Goal: Participate in discussion: Engage in conversation with other users on a specific topic

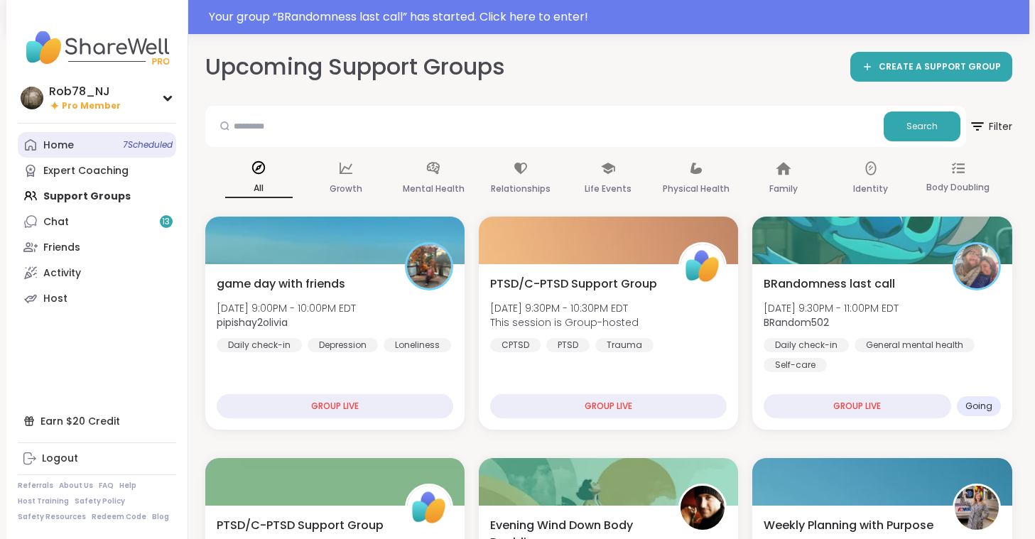
click at [99, 143] on link "Home 7 Scheduled" at bounding box center [97, 145] width 158 height 26
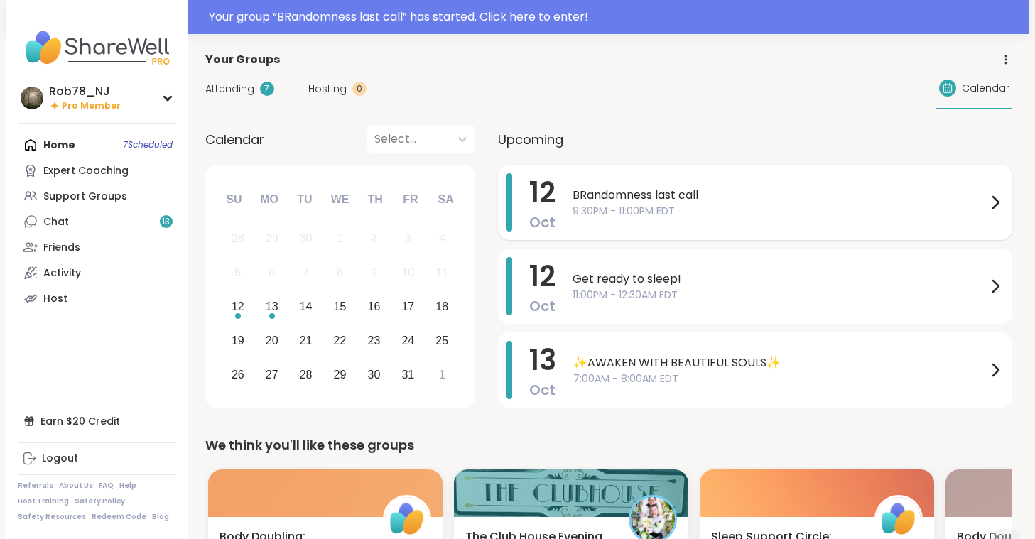
click at [702, 195] on span "BRandomness last call" at bounding box center [779, 195] width 414 height 17
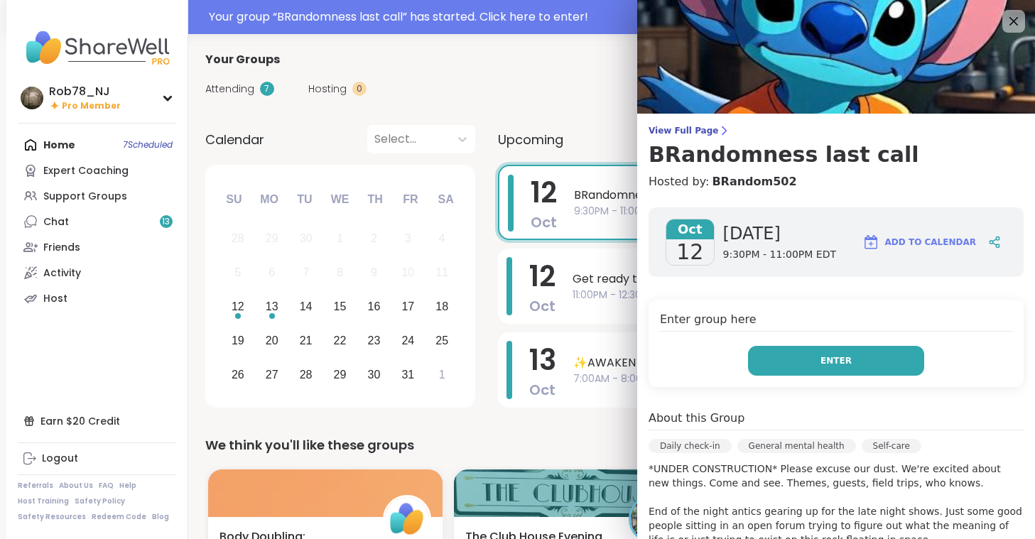
click at [807, 362] on button "Enter" at bounding box center [836, 361] width 176 height 30
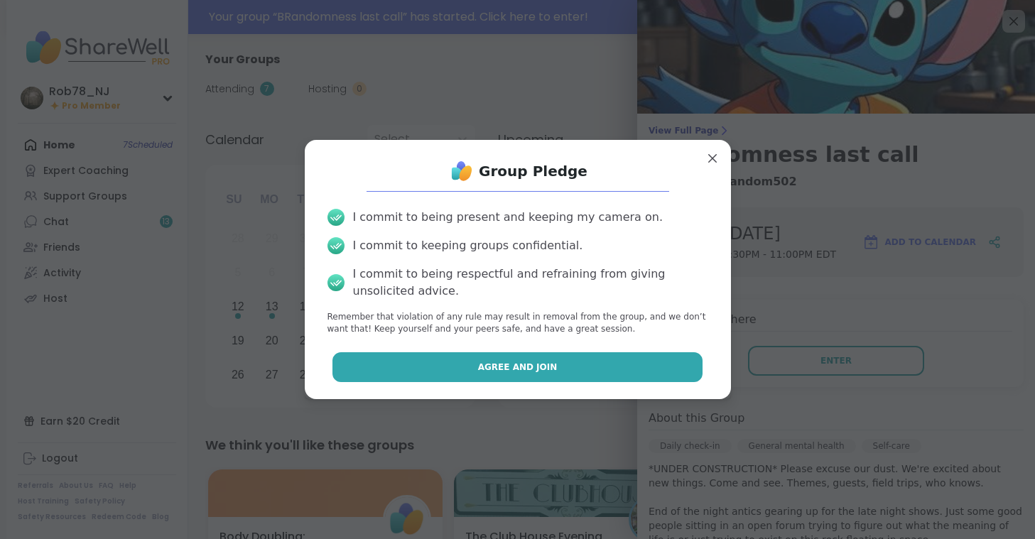
click at [525, 374] on button "Agree and Join" at bounding box center [517, 367] width 370 height 30
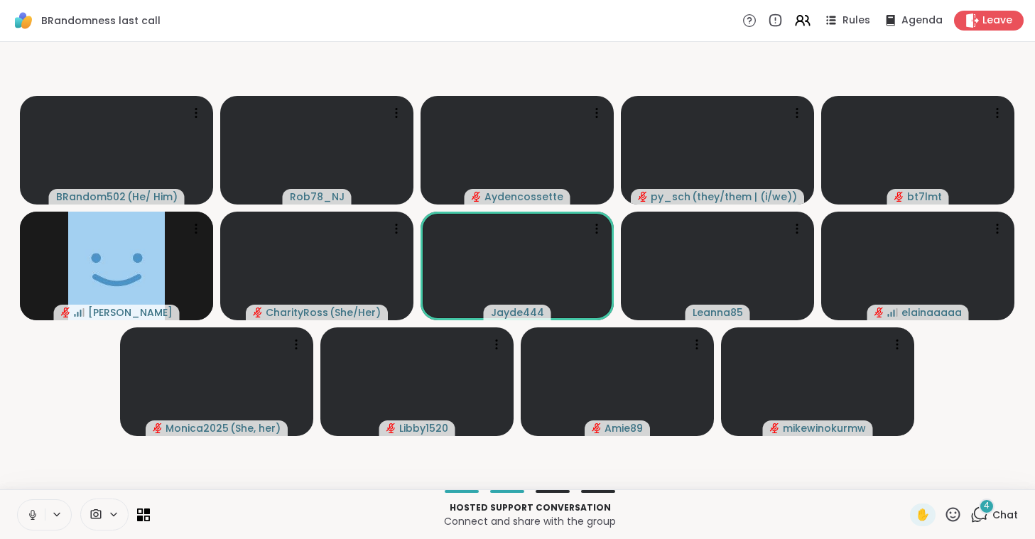
click at [28, 512] on icon at bounding box center [32, 515] width 13 height 13
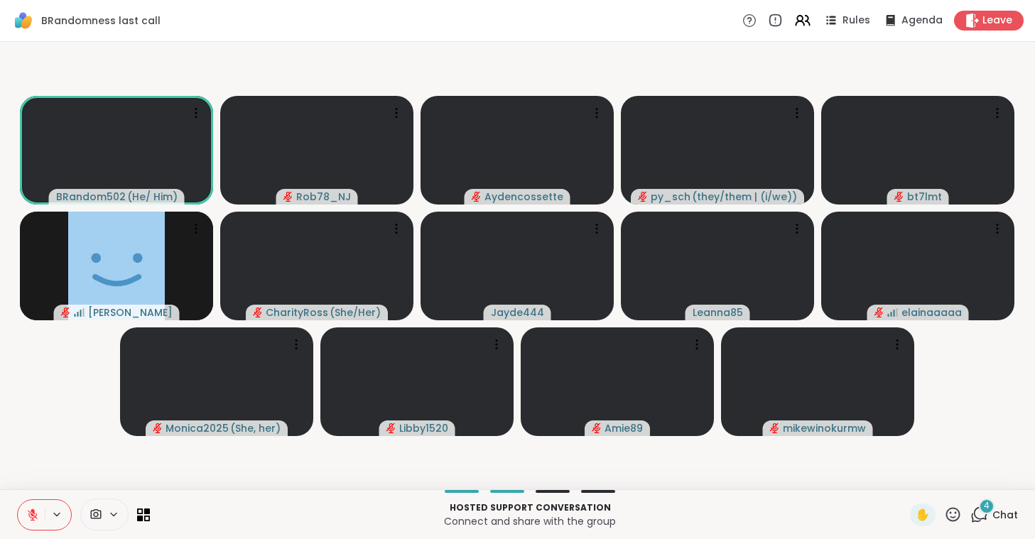
click at [106, 506] on div at bounding box center [104, 515] width 48 height 32
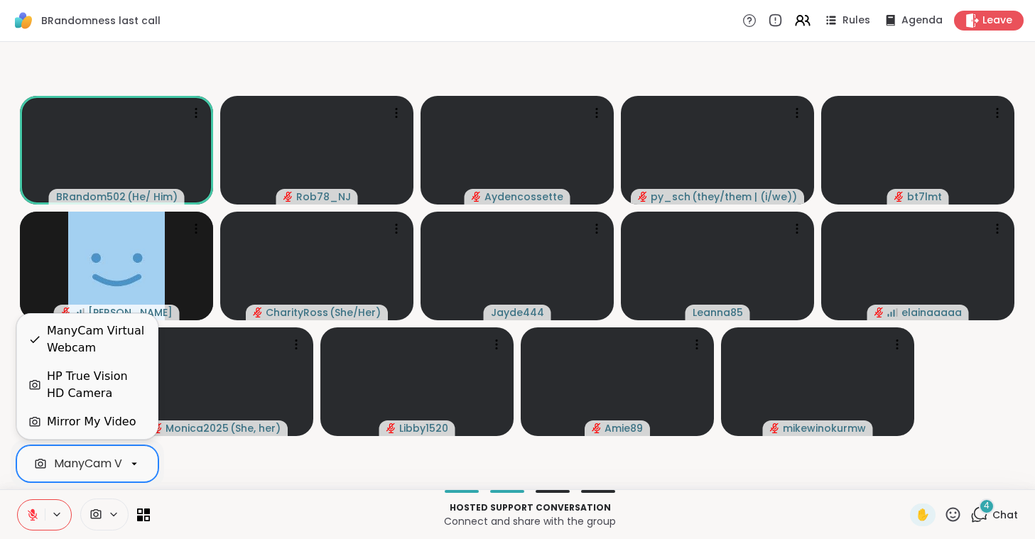
click at [107, 464] on div "ManyCam Virtual Webcam" at bounding box center [129, 463] width 151 height 17
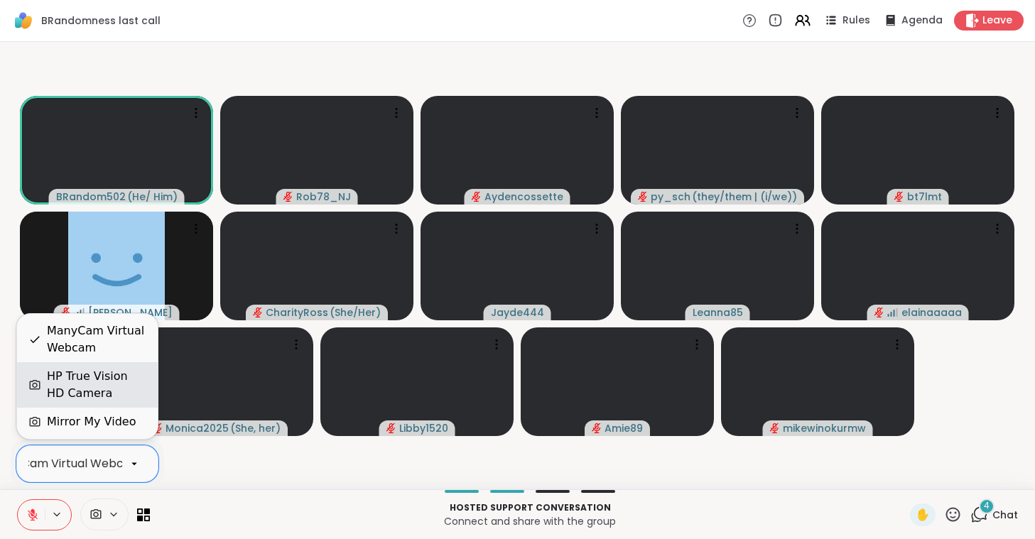
click at [104, 380] on div "HP True Vision HD Camera" at bounding box center [96, 385] width 99 height 34
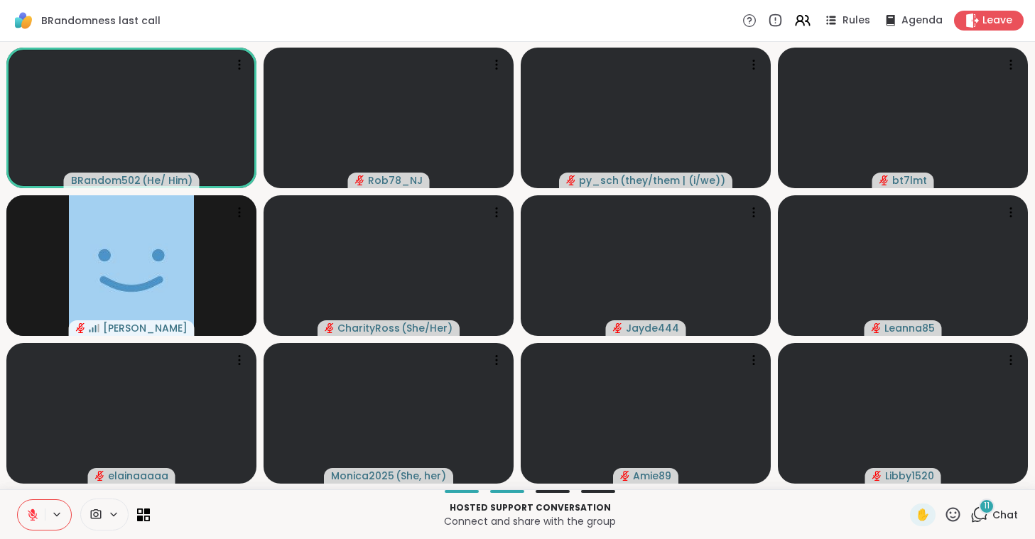
click at [950, 515] on icon at bounding box center [953, 515] width 18 height 18
click at [912, 479] on span "❤️" at bounding box center [911, 477] width 14 height 17
click at [37, 516] on icon at bounding box center [32, 515] width 13 height 13
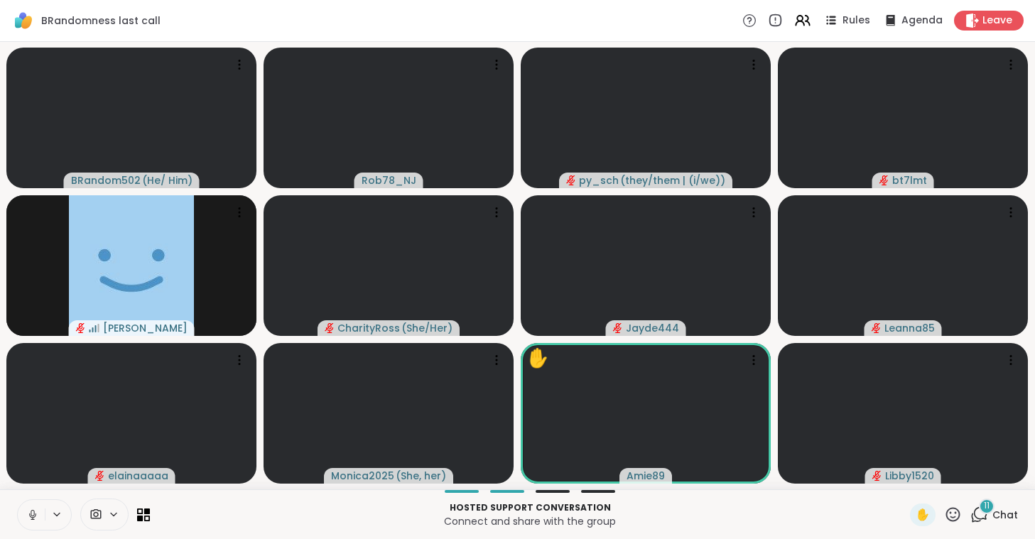
click at [37, 516] on icon at bounding box center [32, 515] width 13 height 13
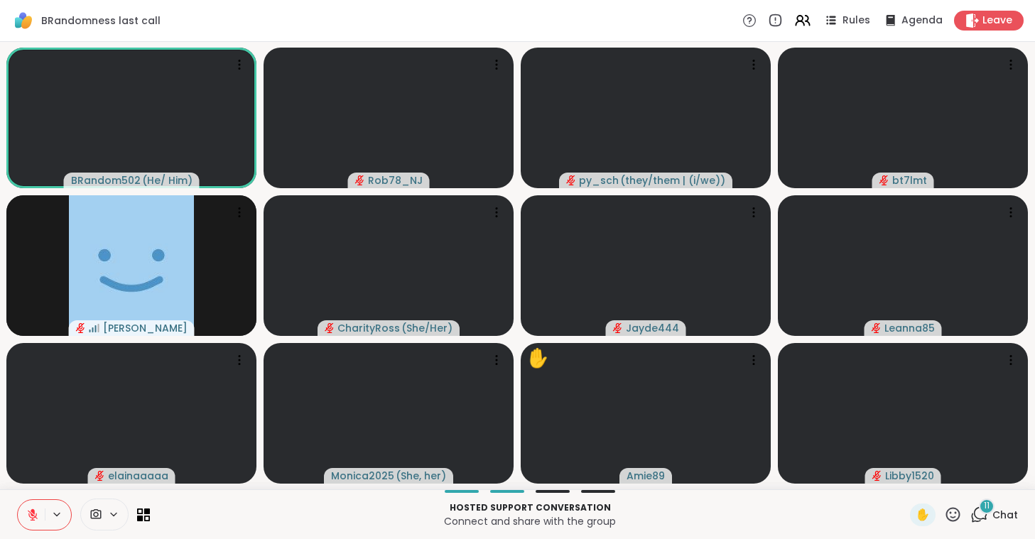
click at [37, 515] on icon at bounding box center [32, 515] width 13 height 13
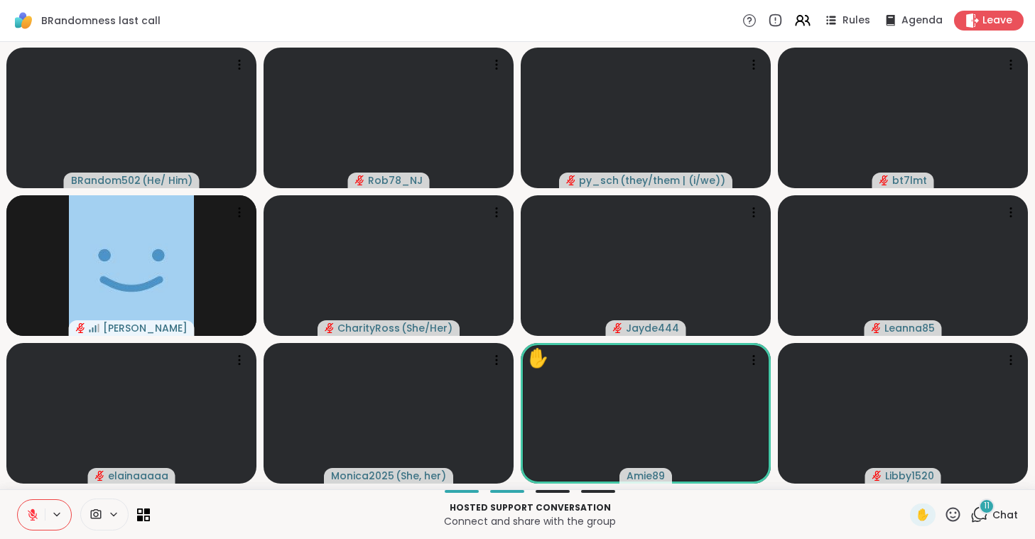
click at [37, 515] on icon at bounding box center [32, 515] width 13 height 13
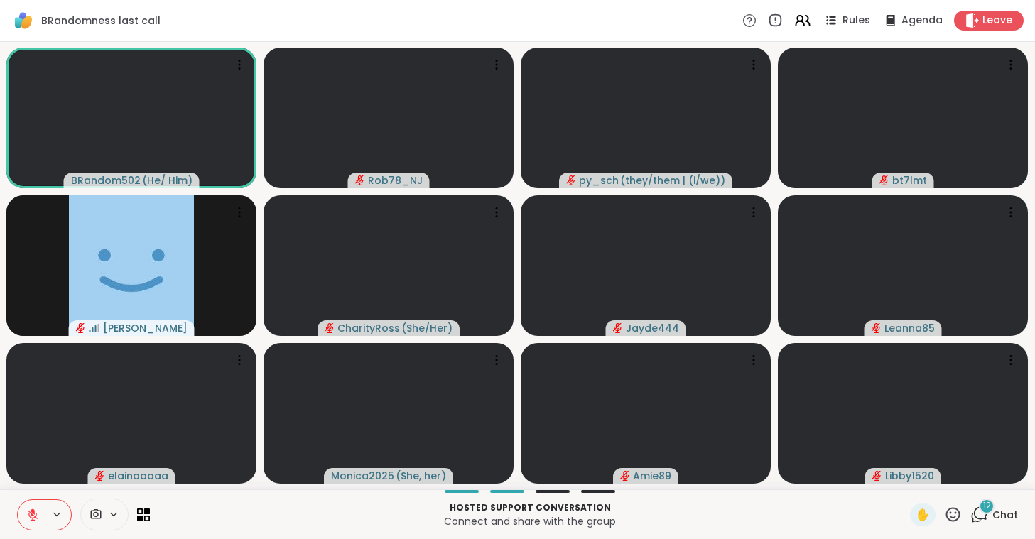
click at [37, 515] on icon at bounding box center [32, 515] width 13 height 13
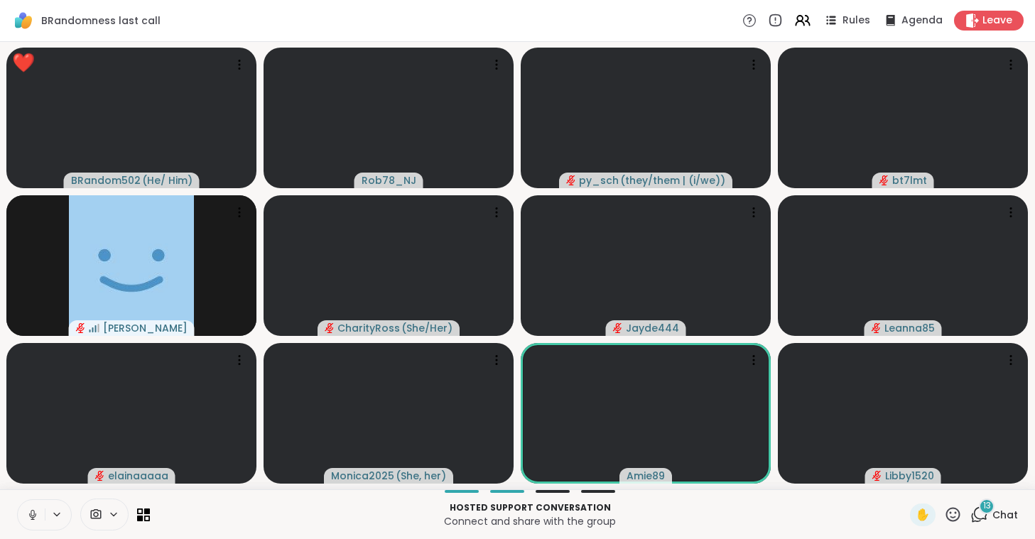
click at [37, 515] on icon at bounding box center [32, 515] width 13 height 13
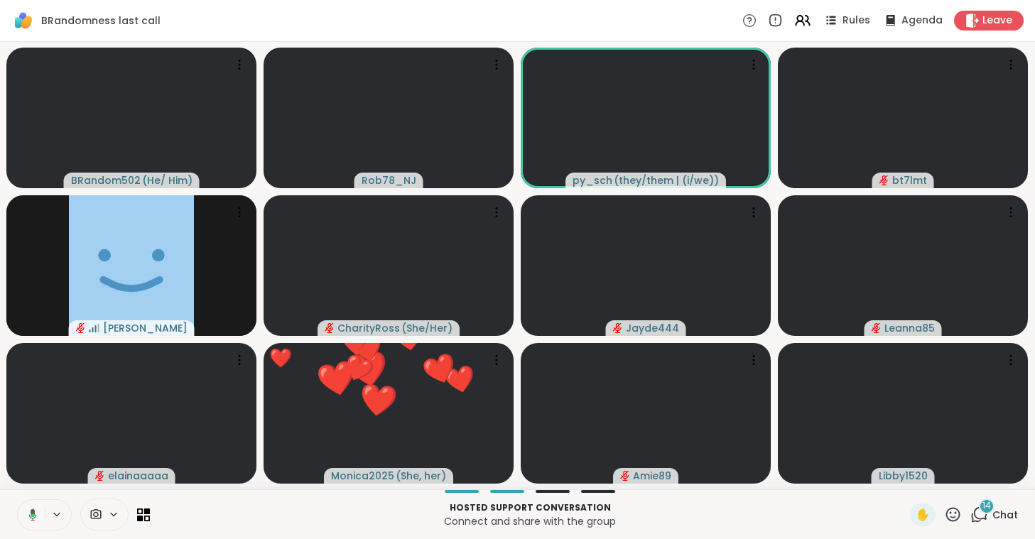
click at [32, 517] on icon at bounding box center [30, 515] width 13 height 13
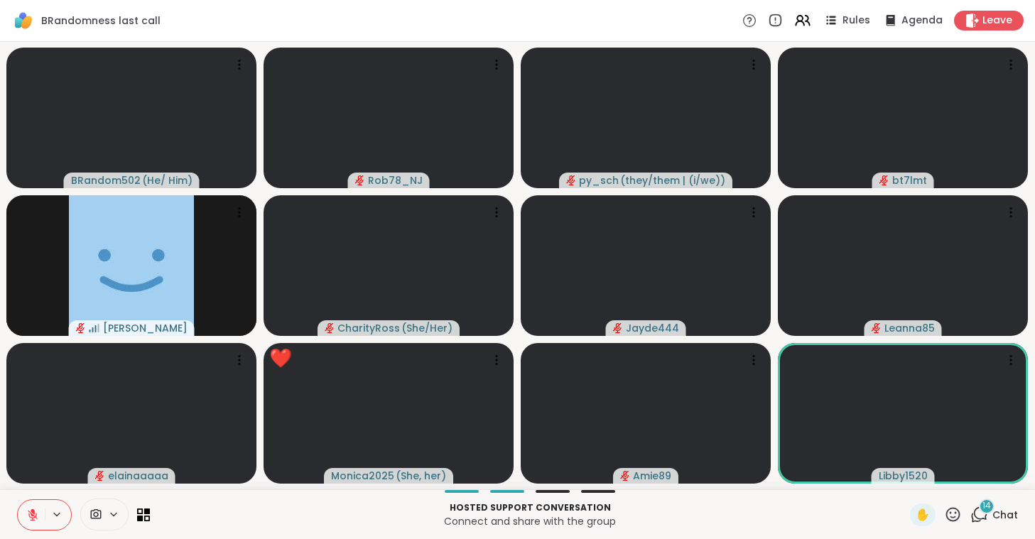
click at [32, 517] on icon at bounding box center [32, 515] width 13 height 13
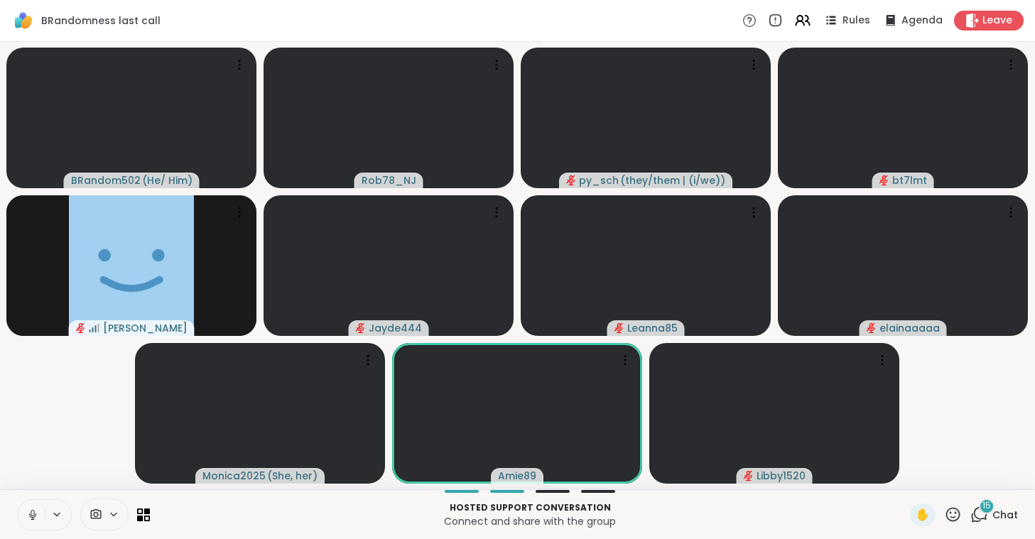
click at [29, 513] on icon at bounding box center [32, 515] width 13 height 13
click at [29, 513] on icon at bounding box center [33, 515] width 10 height 10
click at [29, 513] on icon at bounding box center [32, 515] width 13 height 13
click at [29, 513] on icon at bounding box center [33, 515] width 10 height 10
click at [29, 513] on icon at bounding box center [30, 515] width 13 height 13
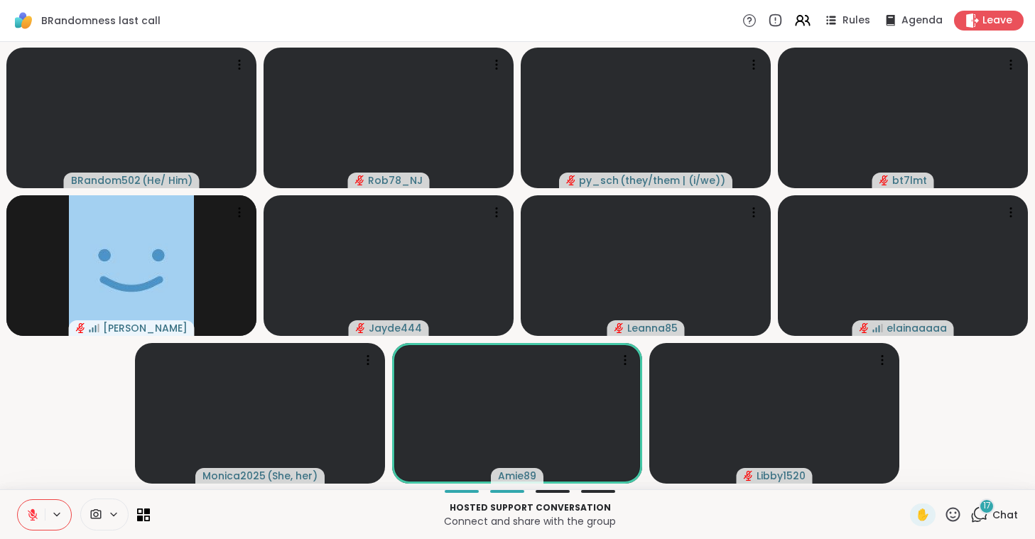
click at [29, 513] on icon at bounding box center [33, 515] width 10 height 10
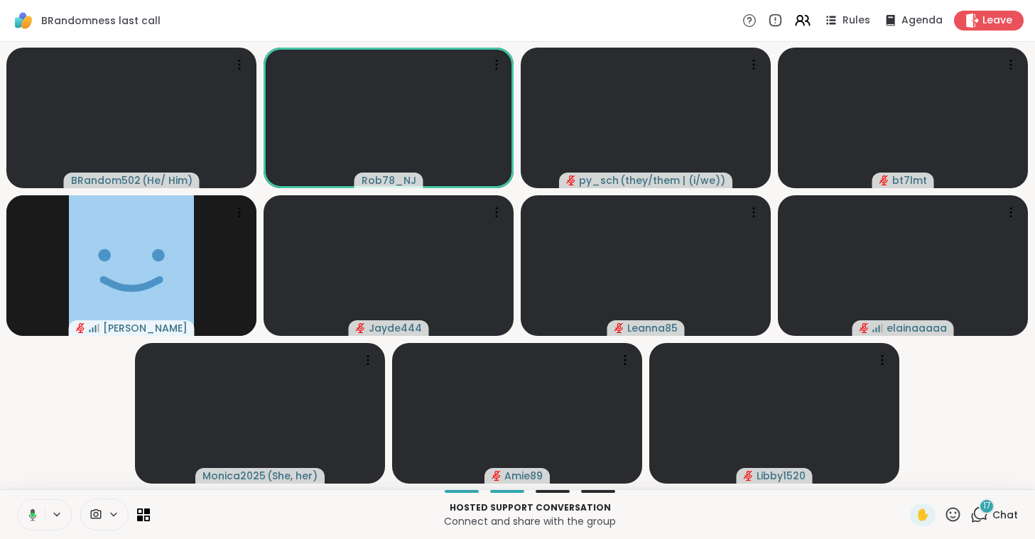
click at [29, 513] on icon at bounding box center [30, 515] width 13 height 13
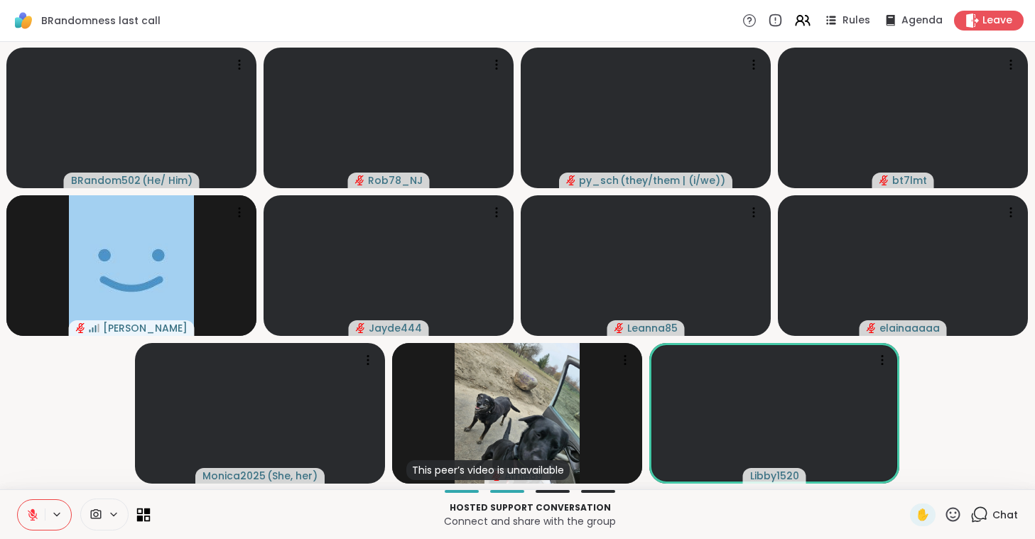
click at [137, 509] on icon at bounding box center [140, 511] width 6 height 6
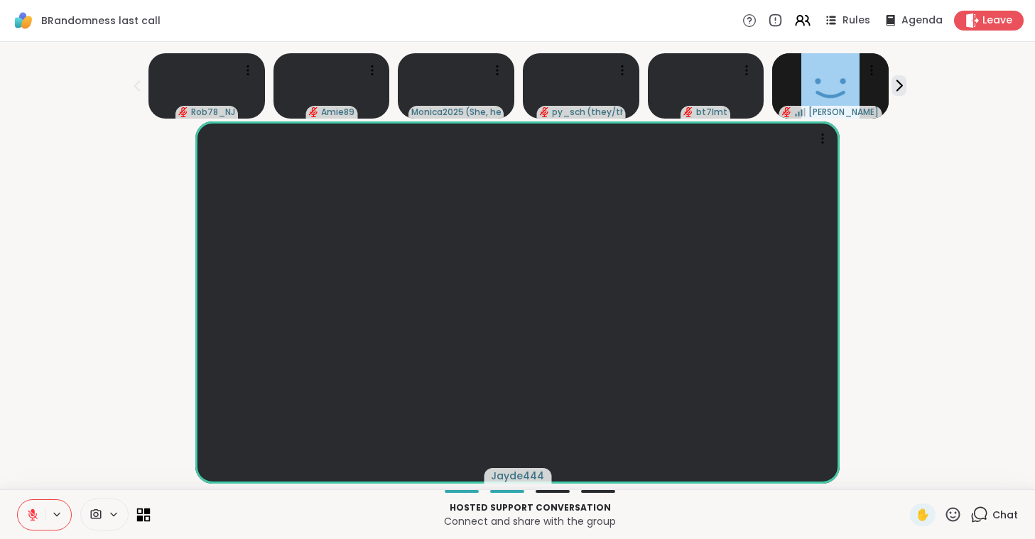
click at [140, 514] on icon at bounding box center [143, 514] width 13 height 13
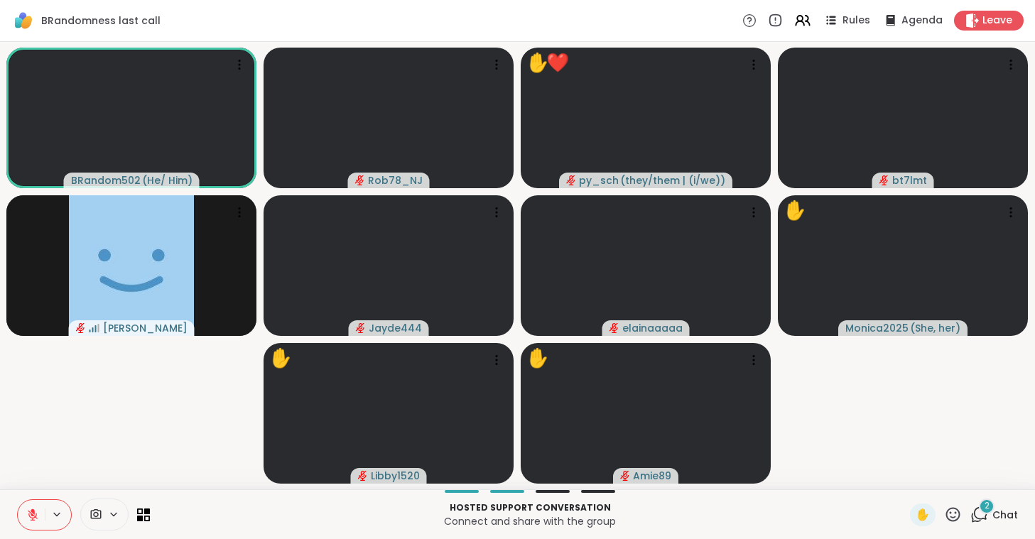
click at [979, 511] on icon at bounding box center [979, 515] width 18 height 18
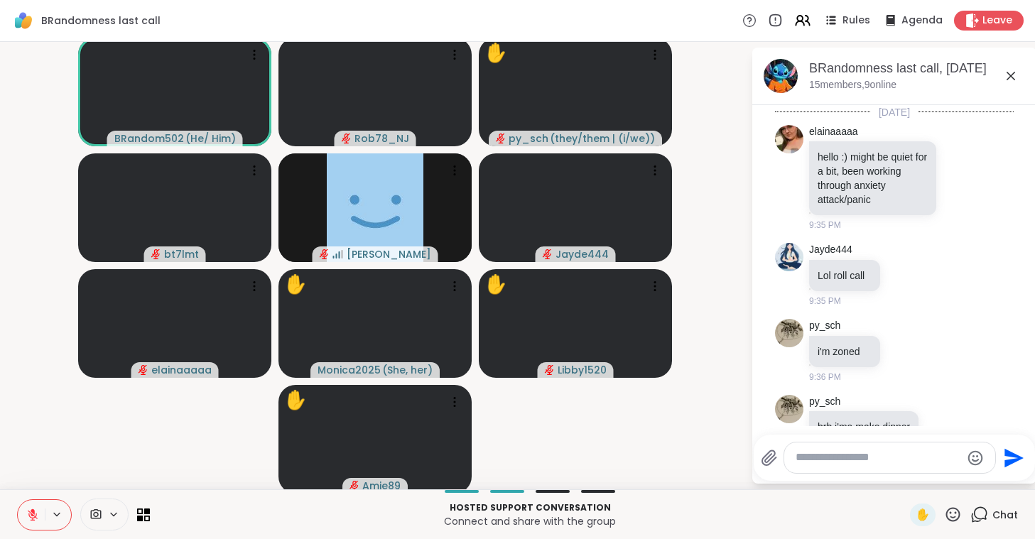
scroll to position [10315, 0]
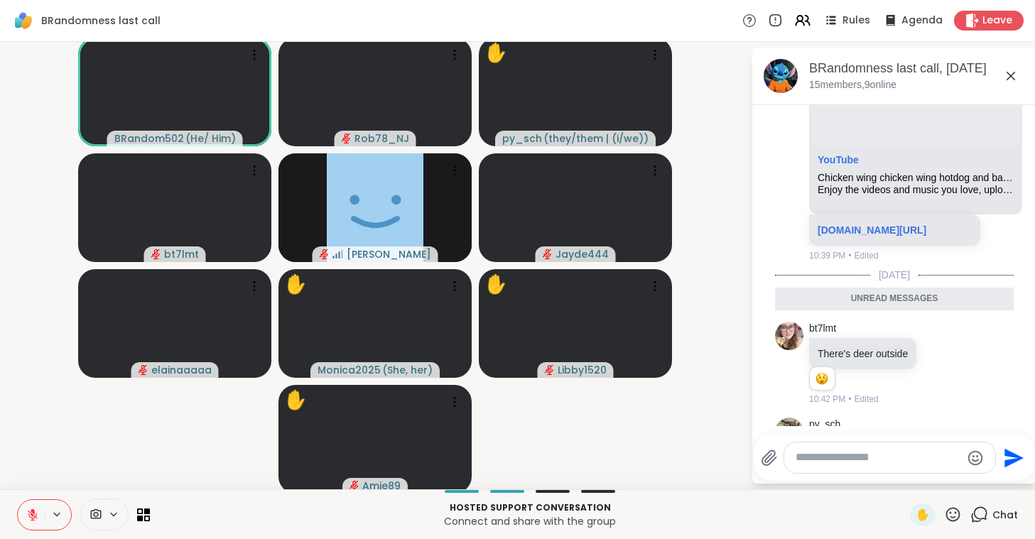
click at [1015, 68] on icon at bounding box center [1010, 75] width 17 height 17
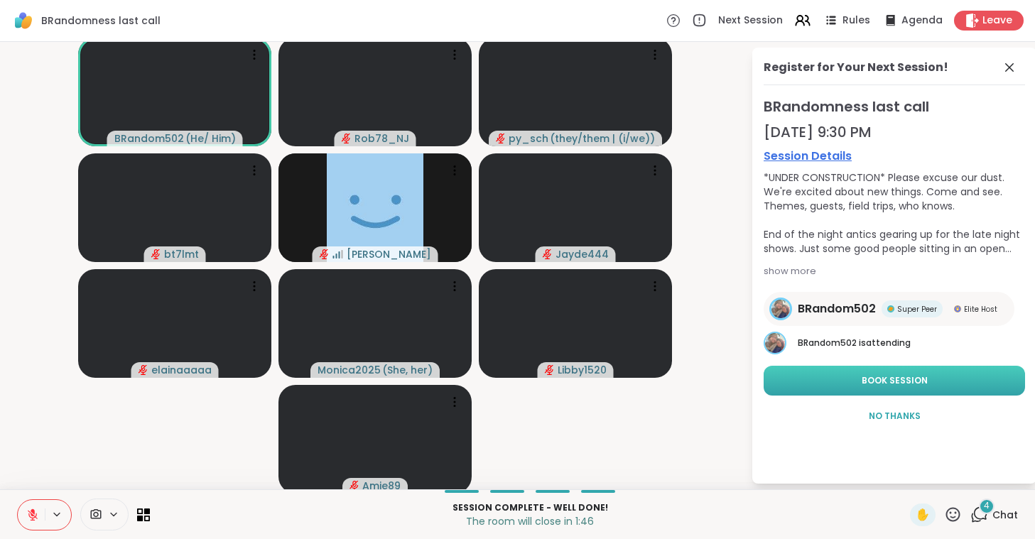
click at [815, 384] on button "Book Session" at bounding box center [893, 381] width 261 height 30
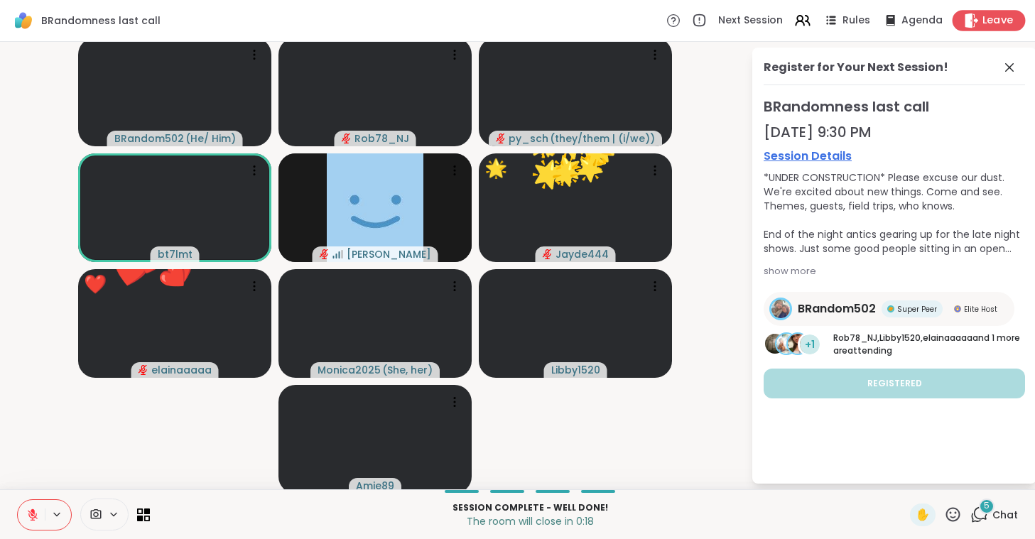
click at [984, 23] on span "Leave" at bounding box center [997, 20] width 31 height 15
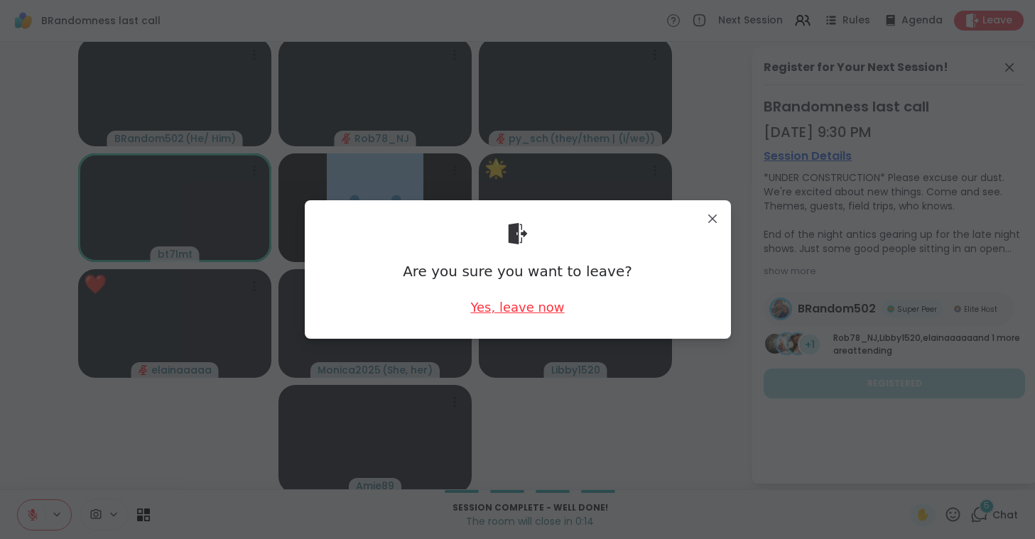
click at [523, 310] on div "Yes, leave now" at bounding box center [517, 307] width 94 height 18
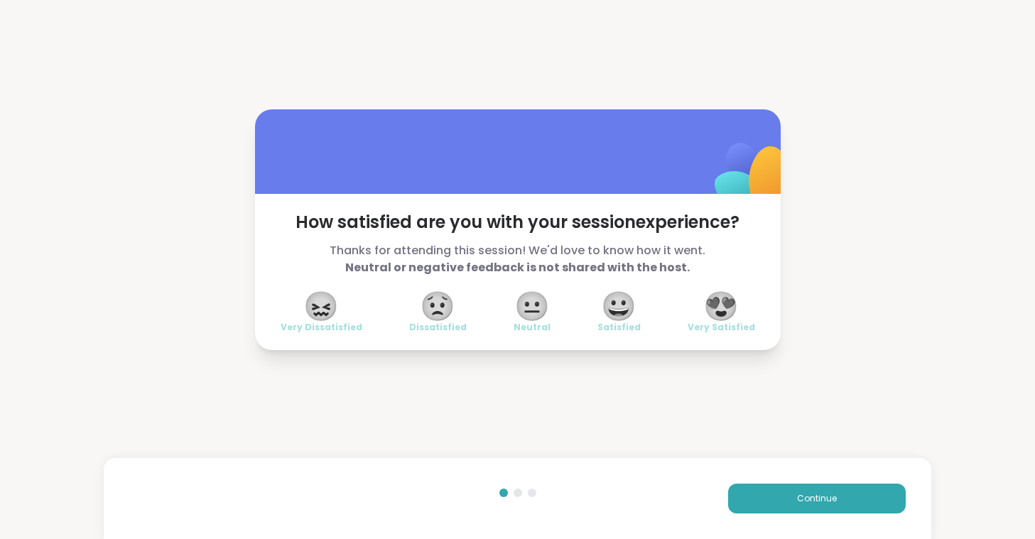
click at [726, 303] on span "😍" at bounding box center [721, 306] width 36 height 26
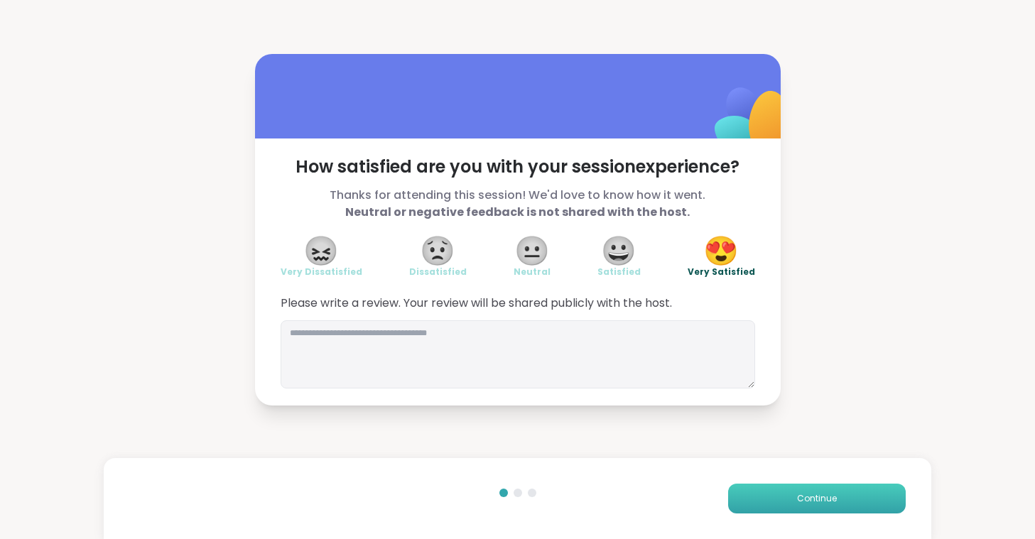
click at [798, 499] on span "Continue" at bounding box center [817, 498] width 40 height 13
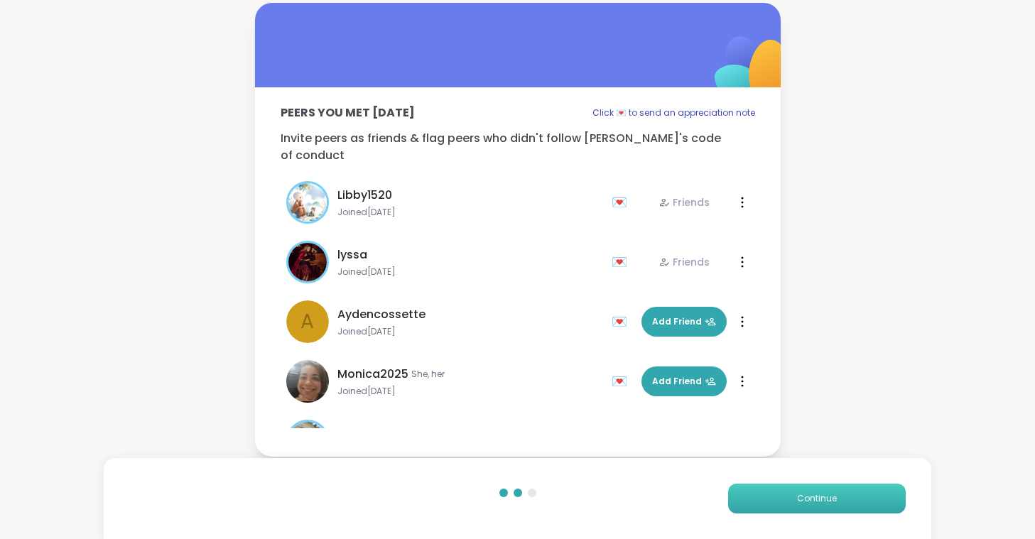
click at [798, 499] on span "Continue" at bounding box center [817, 498] width 40 height 13
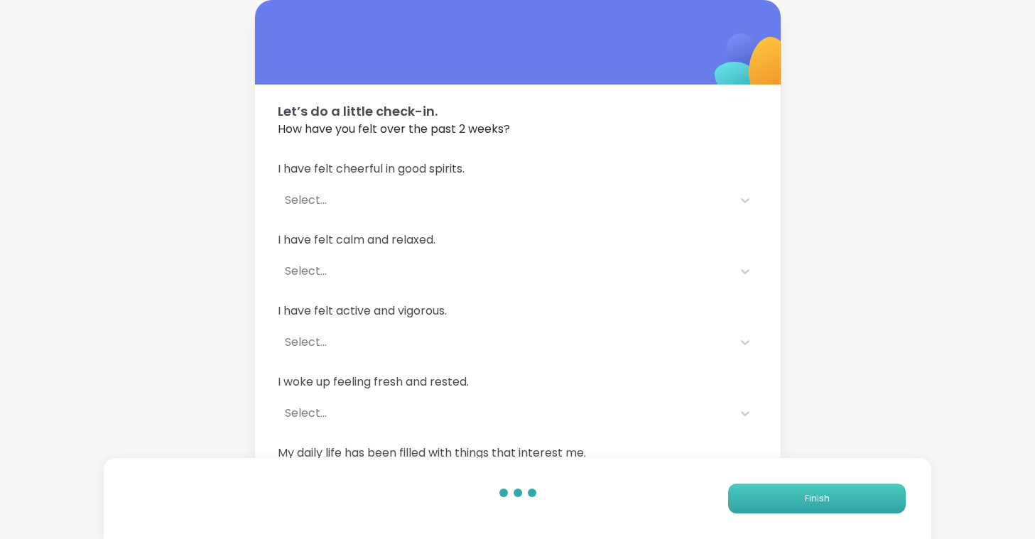
click at [780, 506] on button "Finish" at bounding box center [817, 499] width 178 height 30
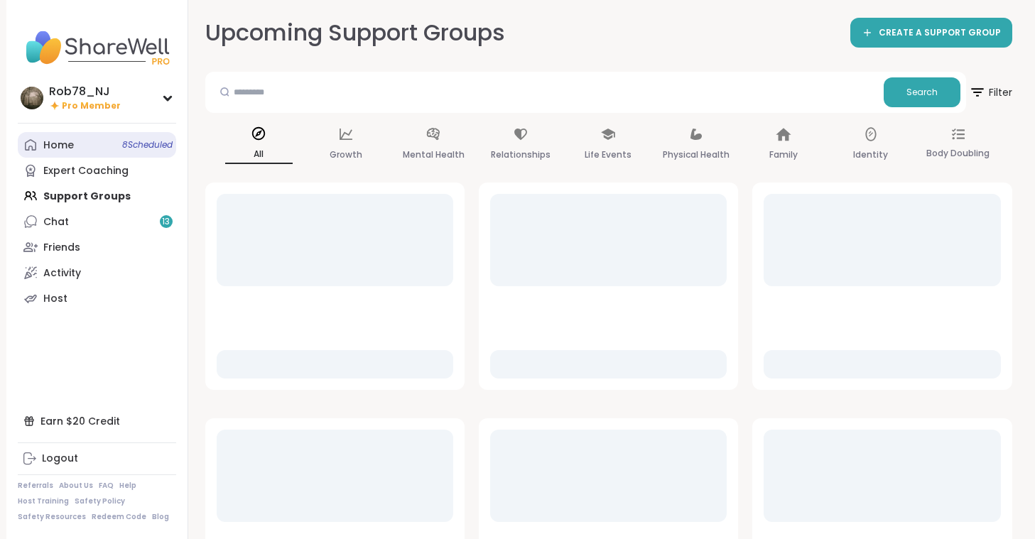
click at [145, 141] on span "8 Scheduled" at bounding box center [147, 144] width 50 height 11
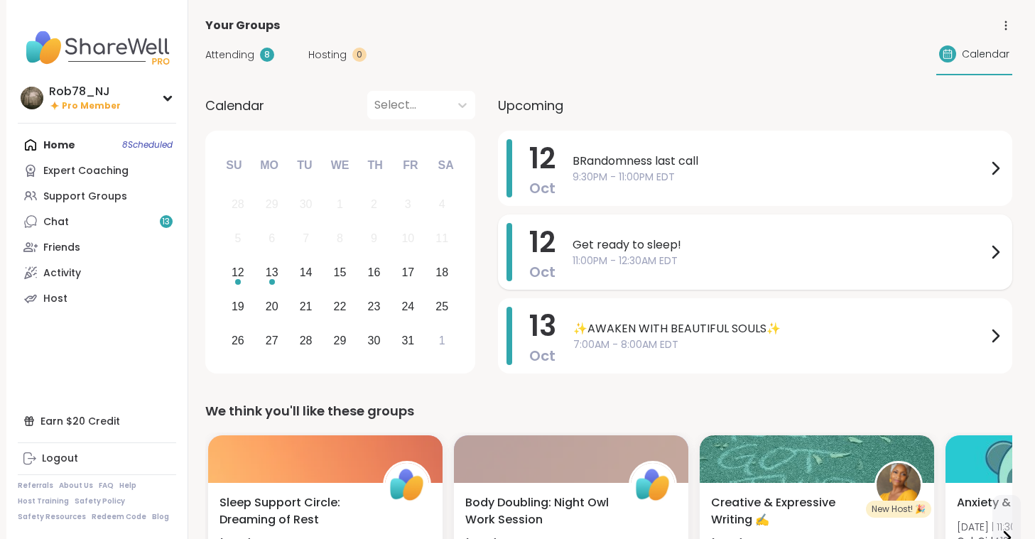
click at [640, 256] on span "11:00PM - 12:30AM EDT" at bounding box center [779, 261] width 414 height 15
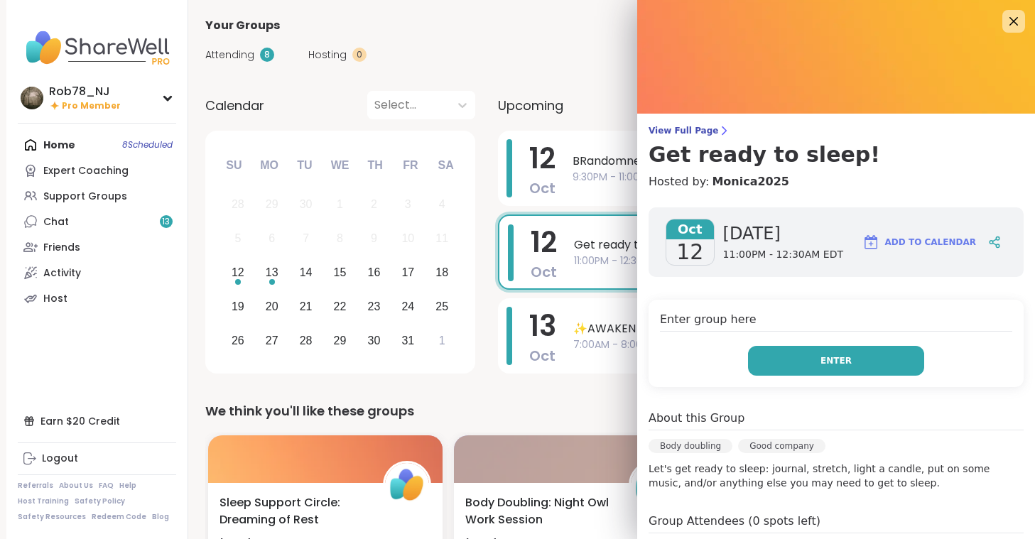
click at [817, 357] on button "Enter" at bounding box center [836, 361] width 176 height 30
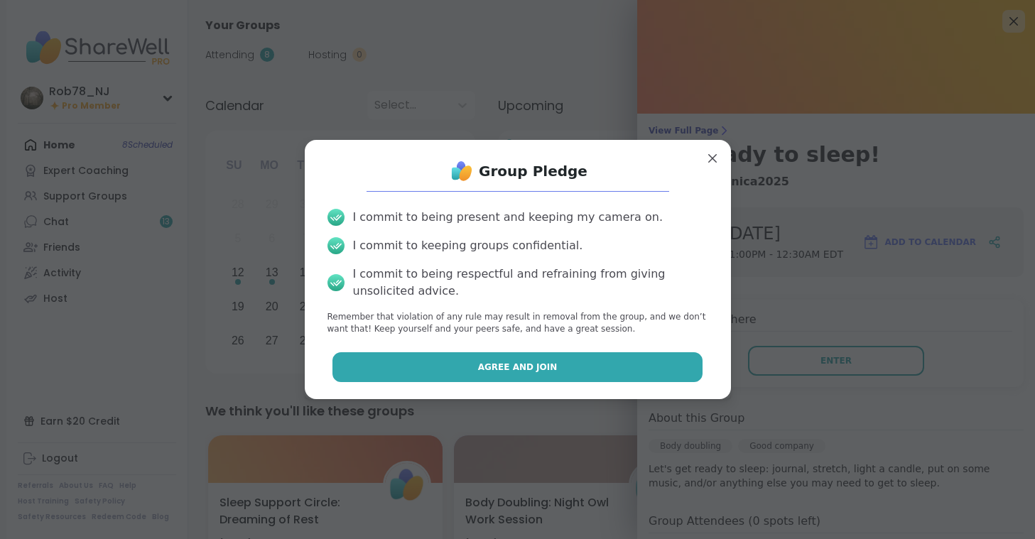
click at [490, 361] on span "Agree and Join" at bounding box center [518, 367] width 80 height 13
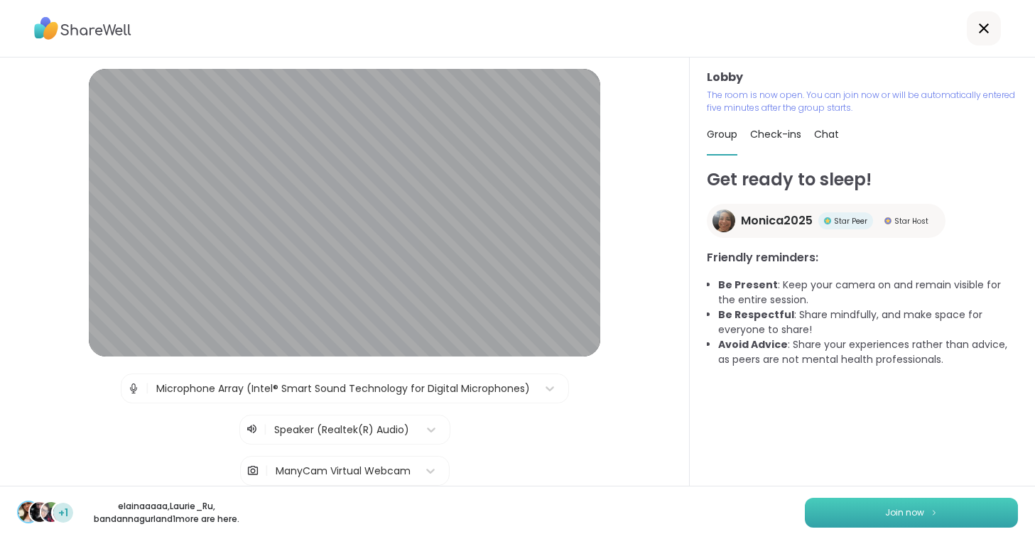
click at [875, 501] on button "Join now" at bounding box center [911, 513] width 213 height 30
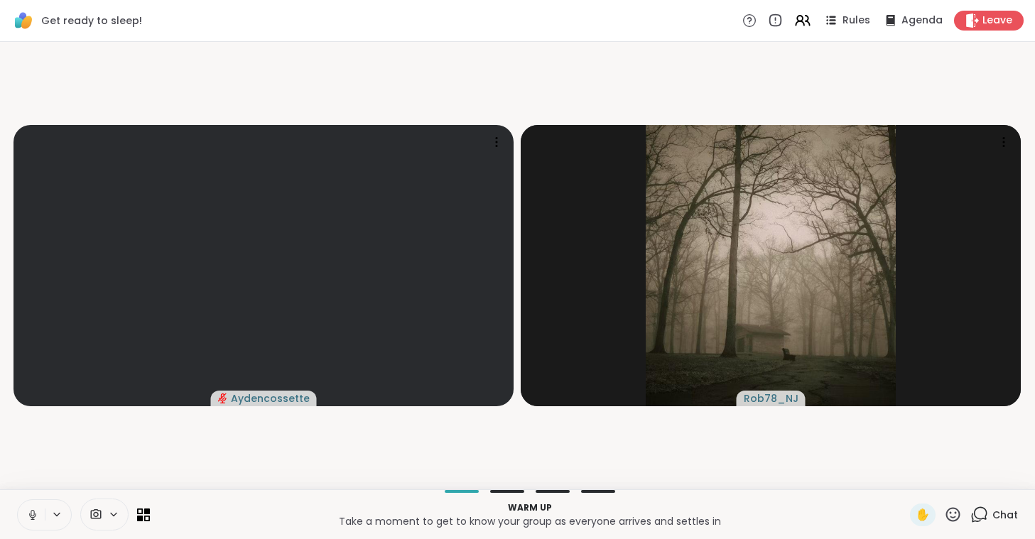
click at [30, 515] on icon at bounding box center [32, 515] width 7 height 4
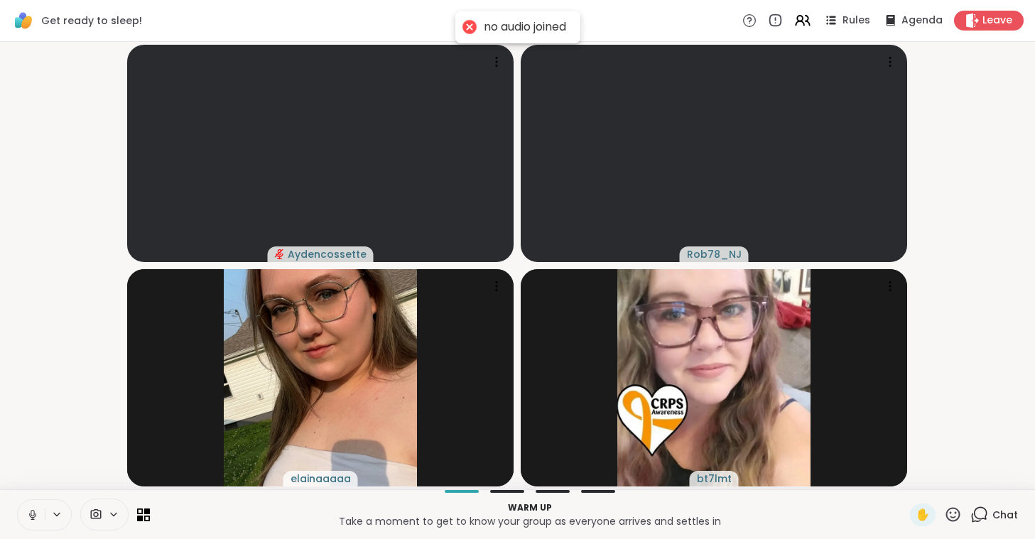
click at [34, 514] on icon at bounding box center [33, 513] width 4 height 6
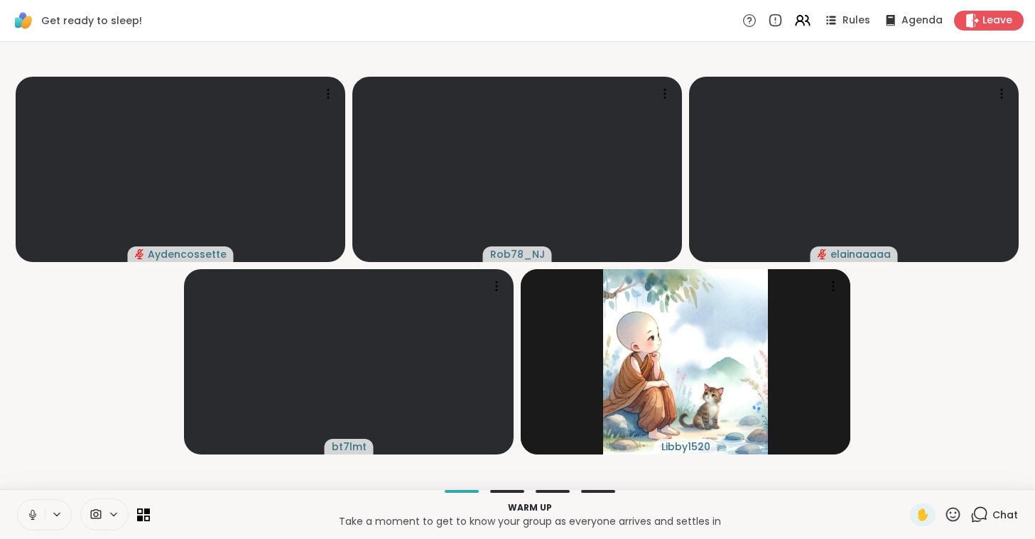
click at [35, 514] on icon at bounding box center [32, 515] width 13 height 13
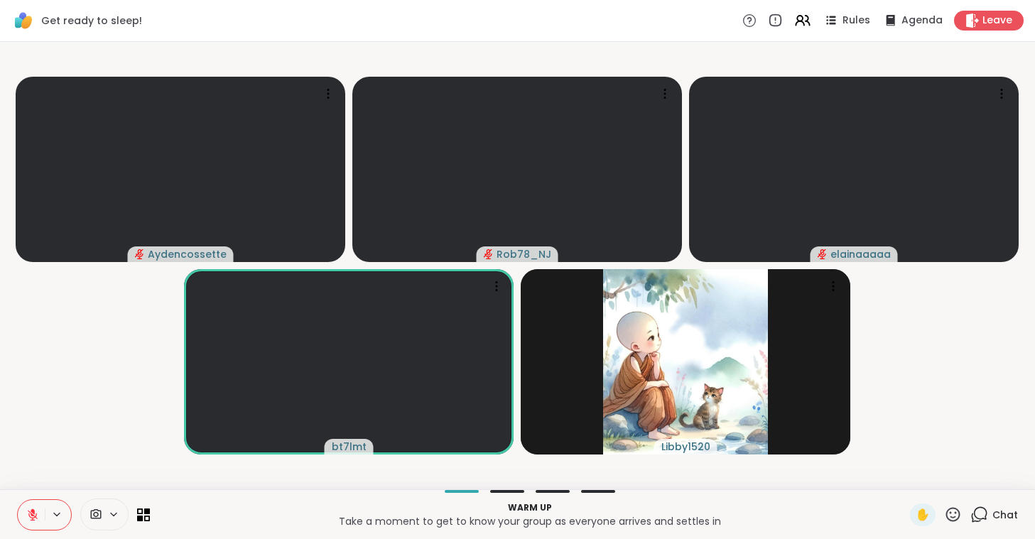
click at [104, 510] on span at bounding box center [94, 514] width 27 height 13
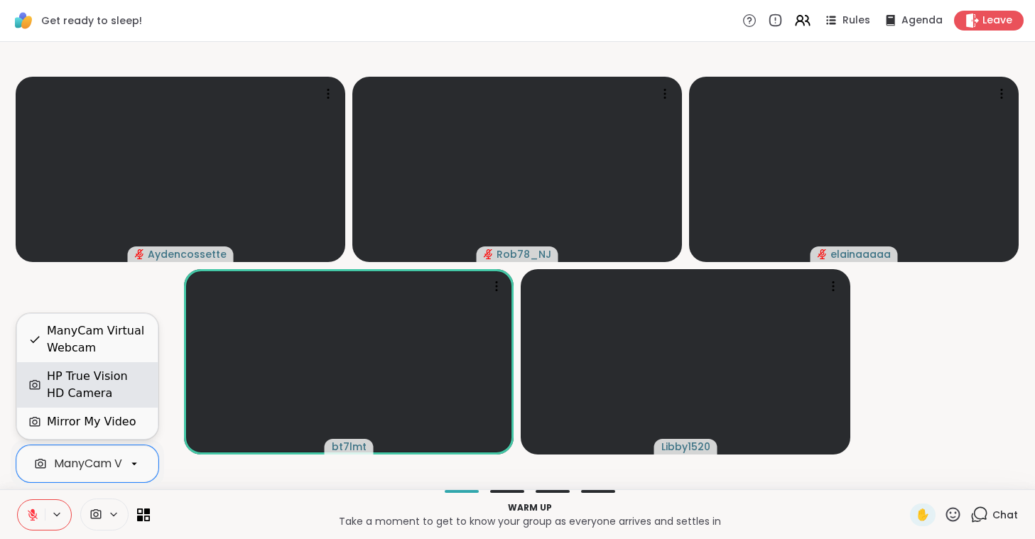
click at [102, 388] on div "HP True Vision HD Camera" at bounding box center [96, 385] width 99 height 34
